Goal: Find contact information: Find contact information

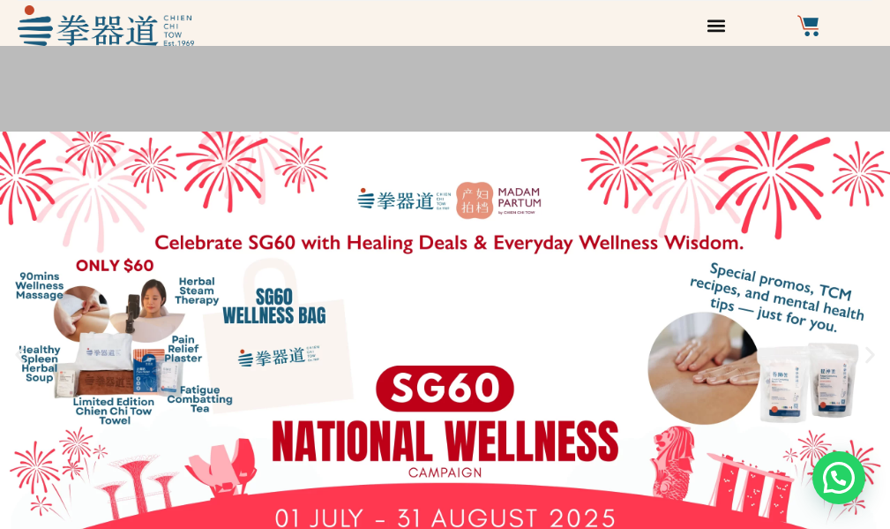
click at [715, 27] on icon "Menu Toggle" at bounding box center [716, 25] width 19 height 19
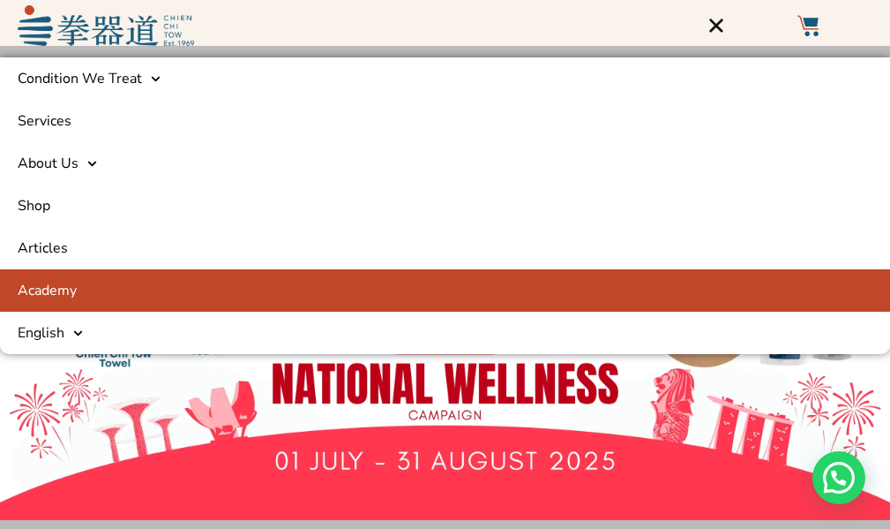
scroll to position [88, 0]
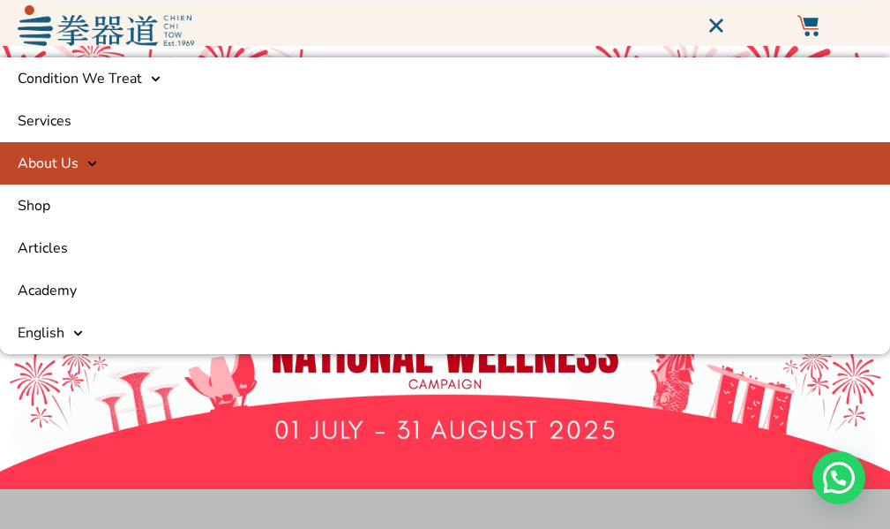
click at [90, 164] on icon at bounding box center [92, 163] width 9 height 5
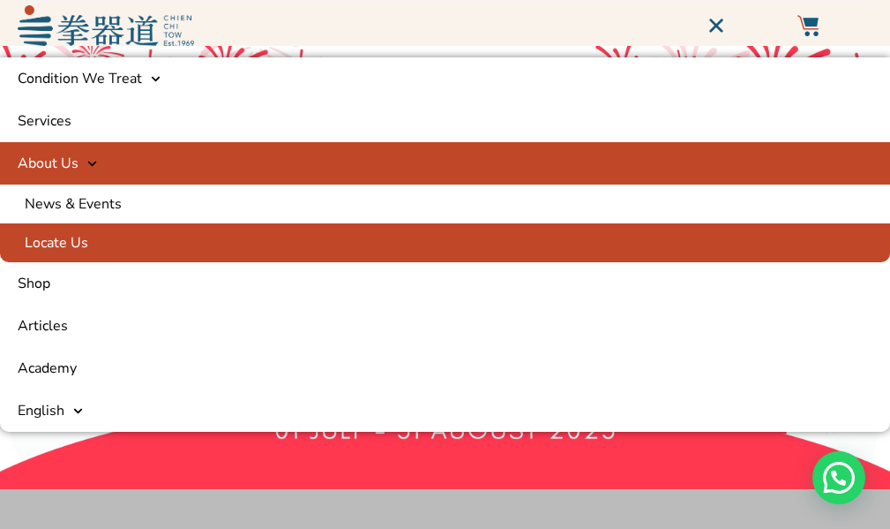
click at [54, 237] on link "Locate Us" at bounding box center [445, 242] width 890 height 39
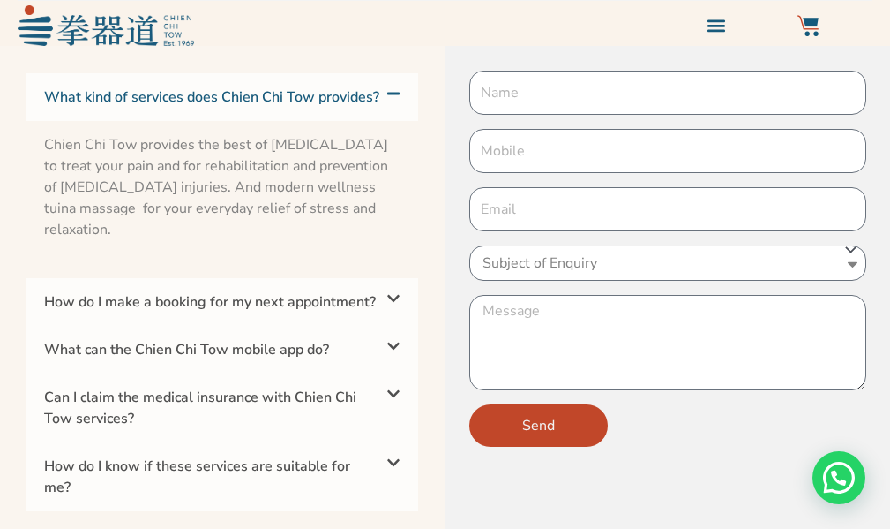
scroll to position [6336, 0]
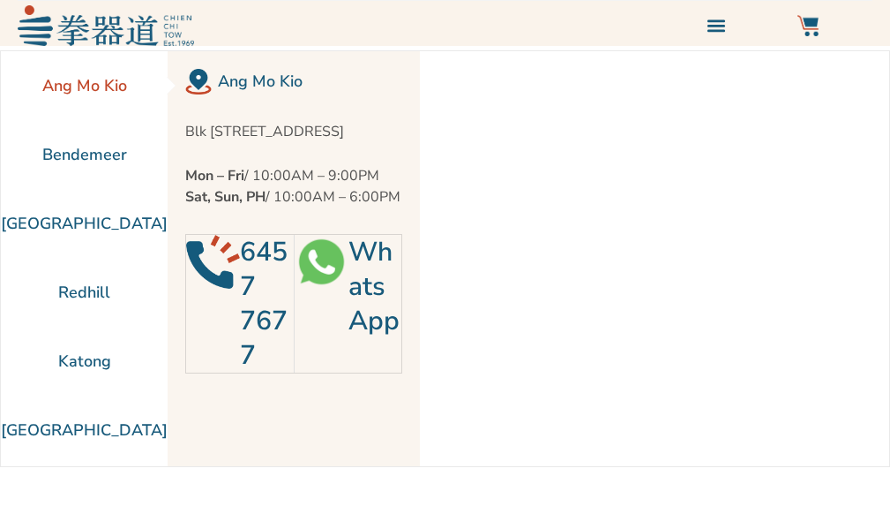
scroll to position [88, 0]
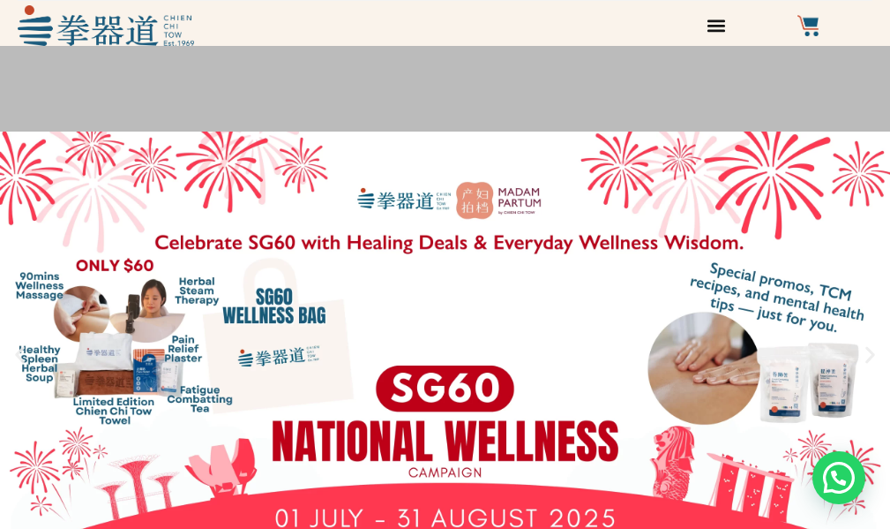
click at [704, 29] on div "Menu Toggle" at bounding box center [715, 25] width 29 height 29
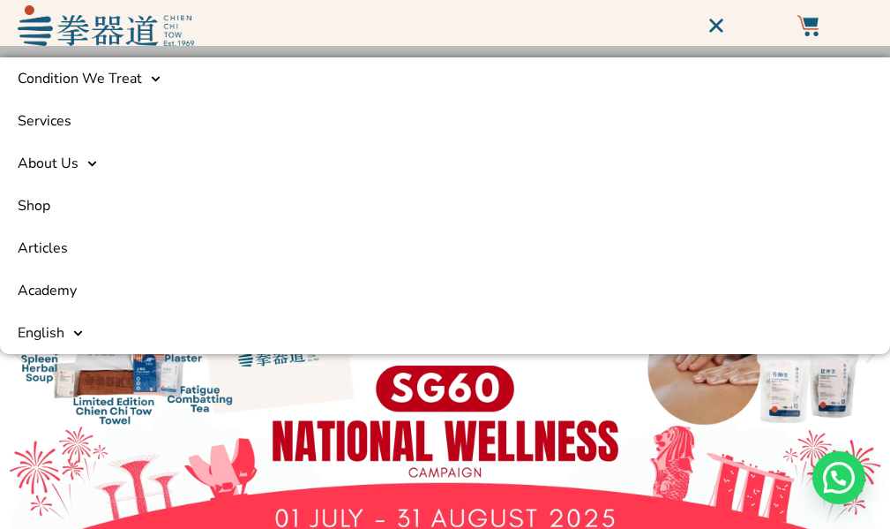
click at [514, 9] on div at bounding box center [360, 25] width 684 height 41
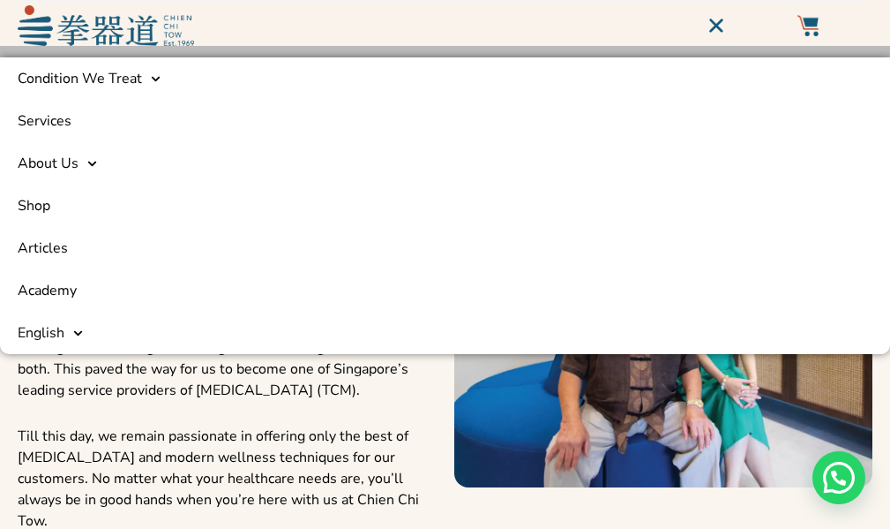
scroll to position [912, 0]
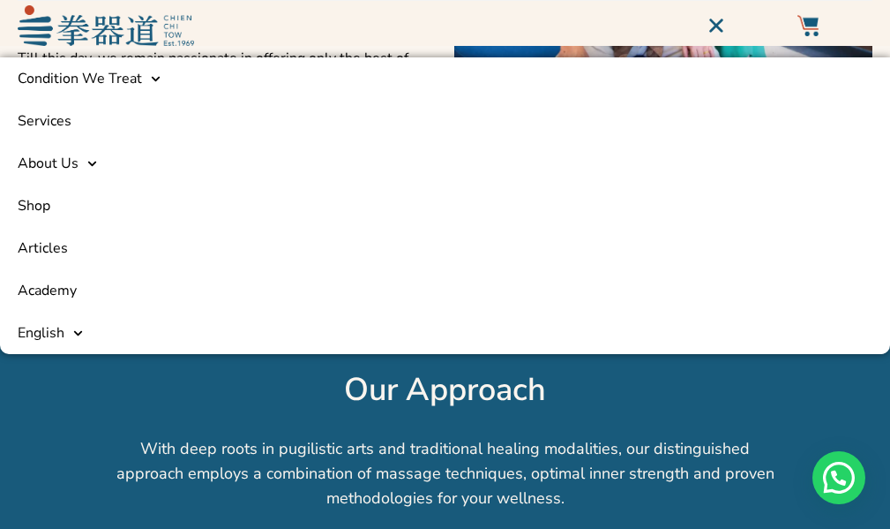
click at [679, 402] on h2 "Our Approach" at bounding box center [445, 390] width 873 height 39
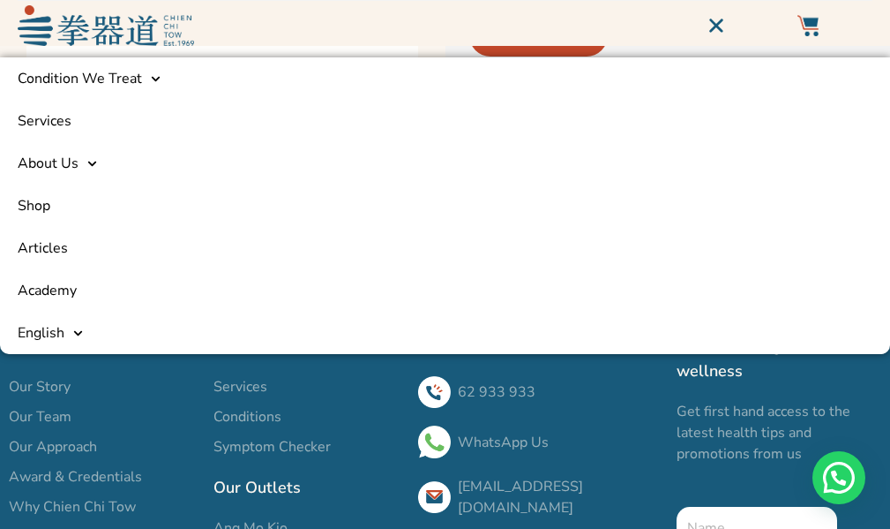
scroll to position [6559, 0]
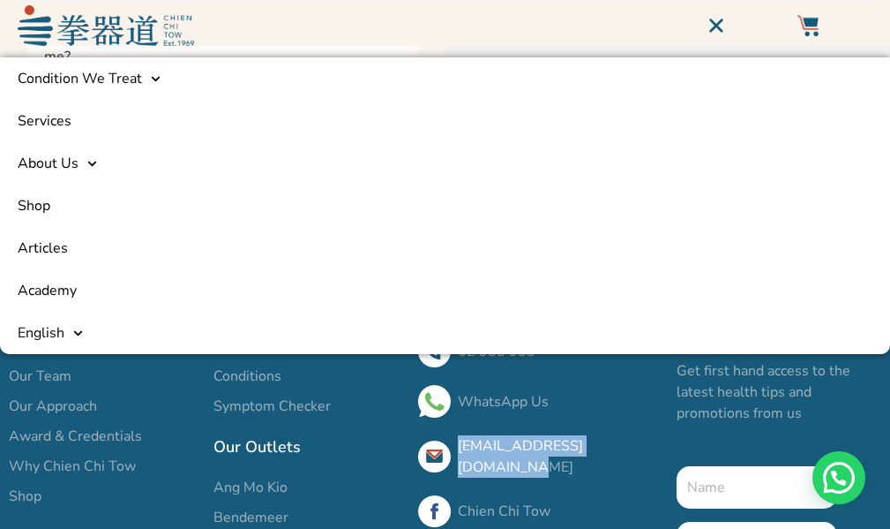
drag, startPoint x: 649, startPoint y: 475, endPoint x: 458, endPoint y: 480, distance: 190.7
click at [458, 477] on div "[EMAIL_ADDRESS][DOMAIN_NAME]" at bounding box center [538, 456] width 241 height 42
copy link "[EMAIL_ADDRESS][DOMAIN_NAME]"
